Goal: Obtain resource: Download file/media

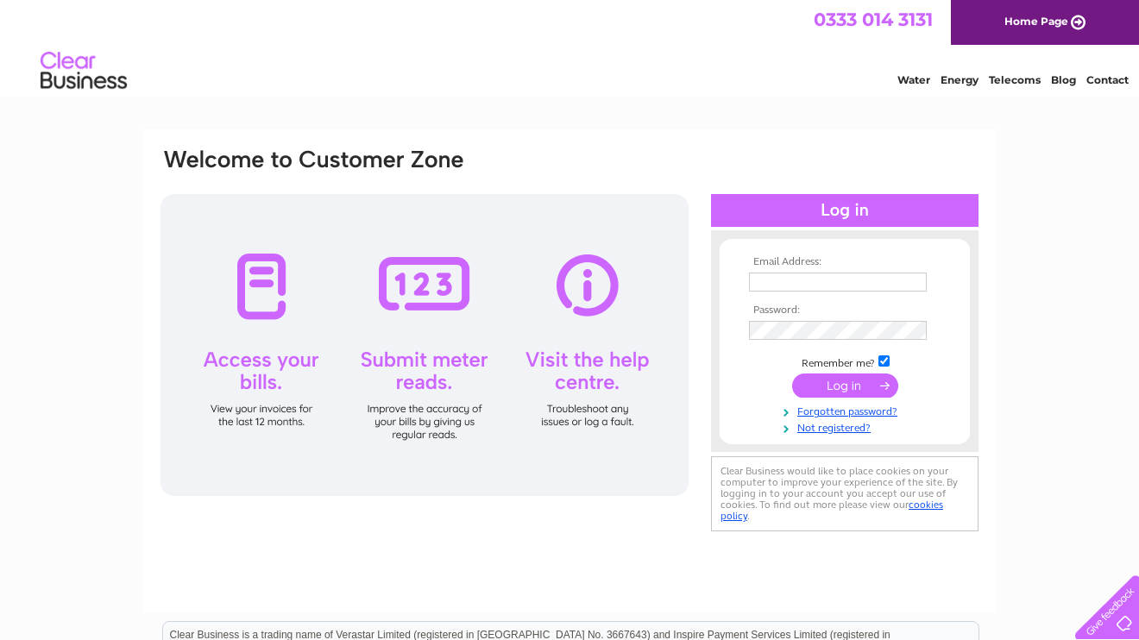
type input "[EMAIL_ADDRESS][DOMAIN_NAME]"
click at [835, 382] on input "submit" at bounding box center [845, 386] width 106 height 24
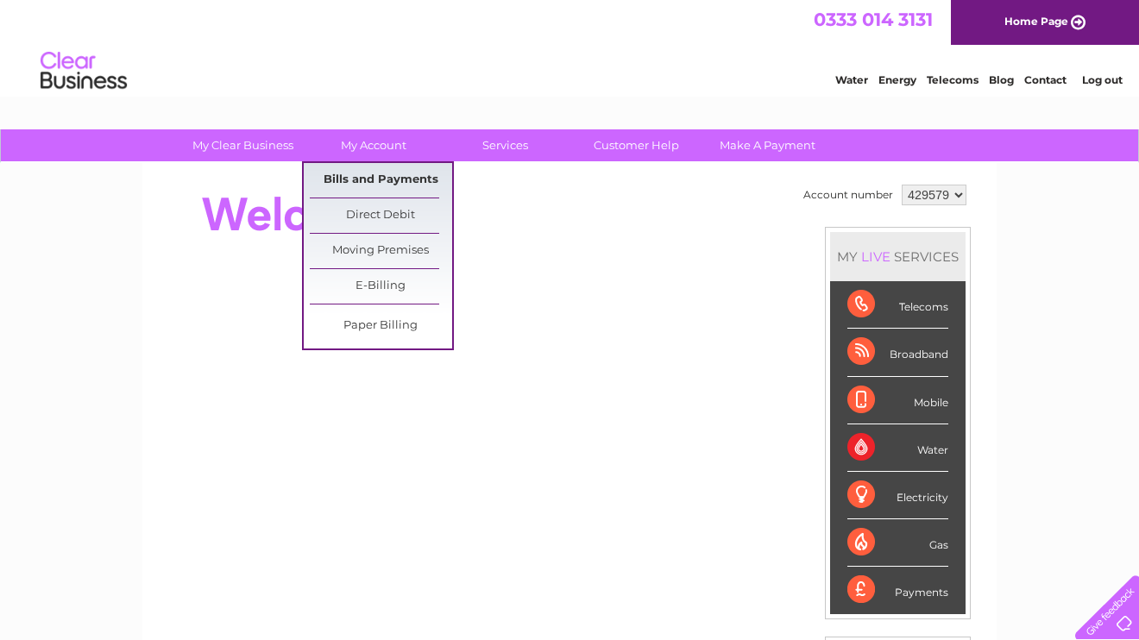
click at [373, 184] on link "Bills and Payments" at bounding box center [381, 180] width 142 height 35
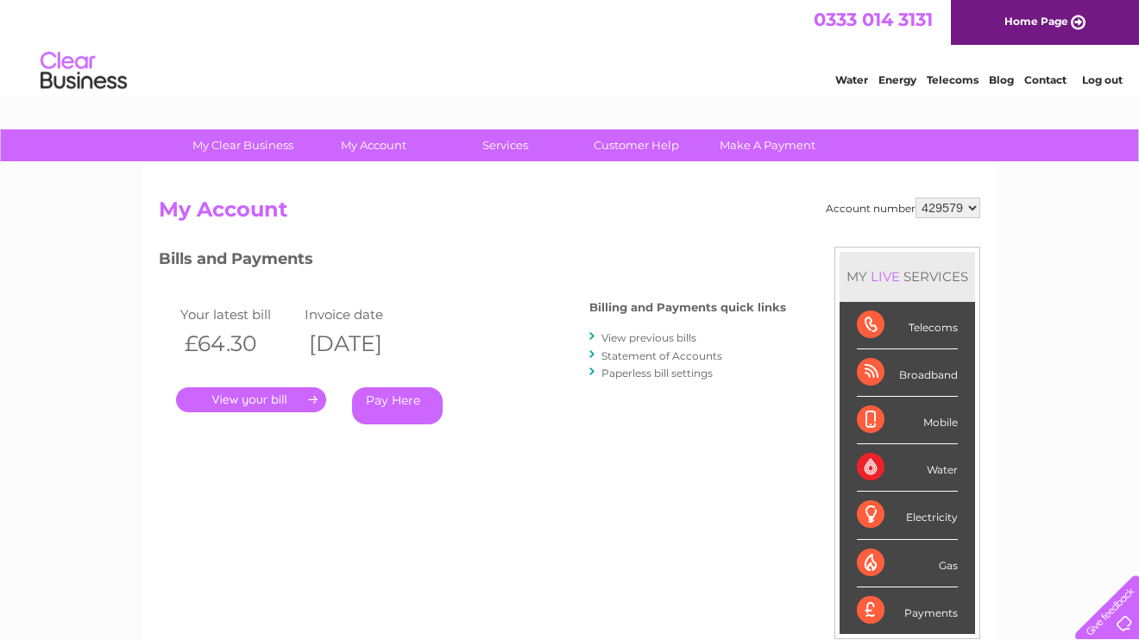
click at [300, 406] on link "." at bounding box center [251, 399] width 150 height 25
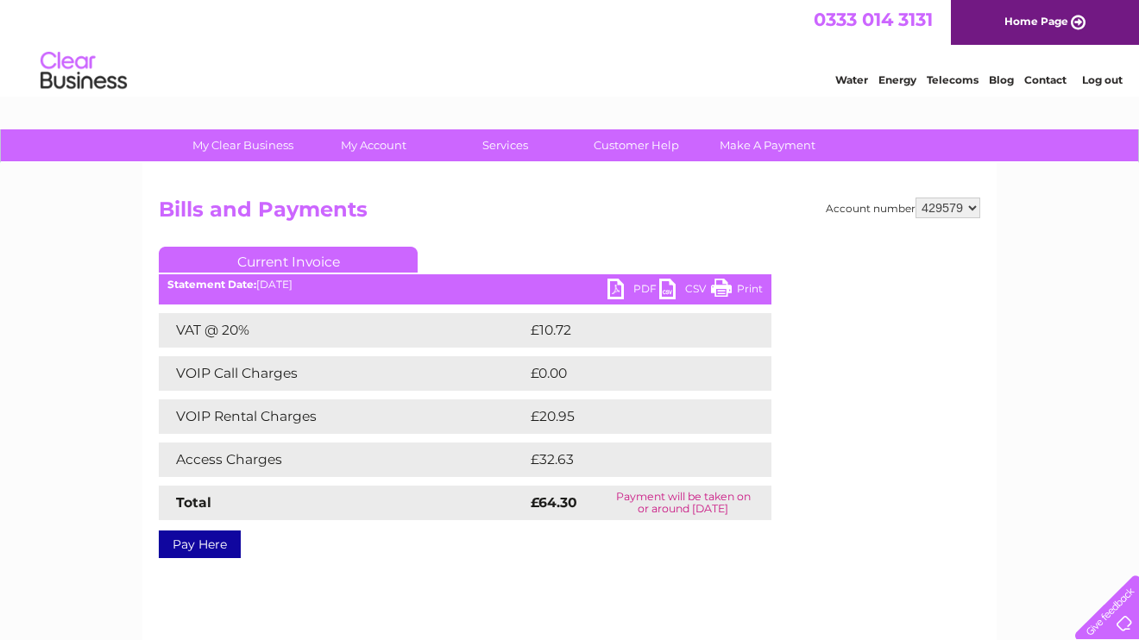
click at [638, 289] on link "PDF" at bounding box center [633, 291] width 52 height 25
